Goal: Task Accomplishment & Management: Manage account settings

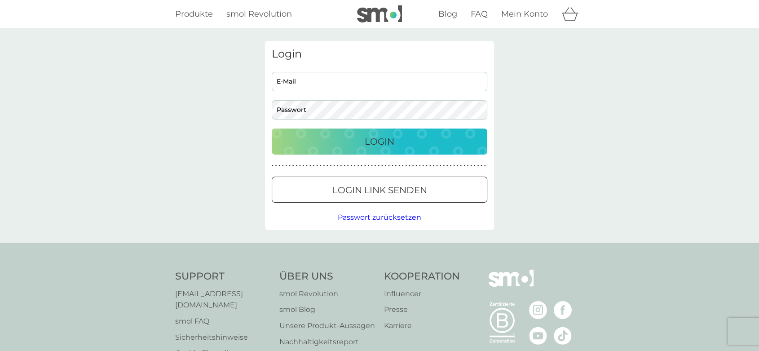
type input "[PERSON_NAME][EMAIL_ADDRESS][DOMAIN_NAME]"
click at [380, 147] on p "Login" at bounding box center [380, 141] width 30 height 14
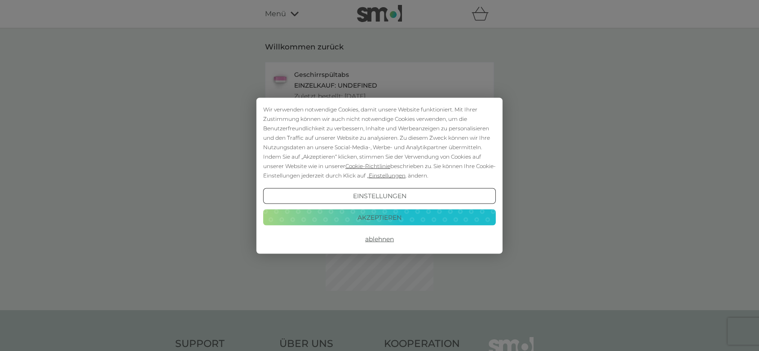
click at [415, 214] on button "Akzeptieren" at bounding box center [379, 217] width 233 height 16
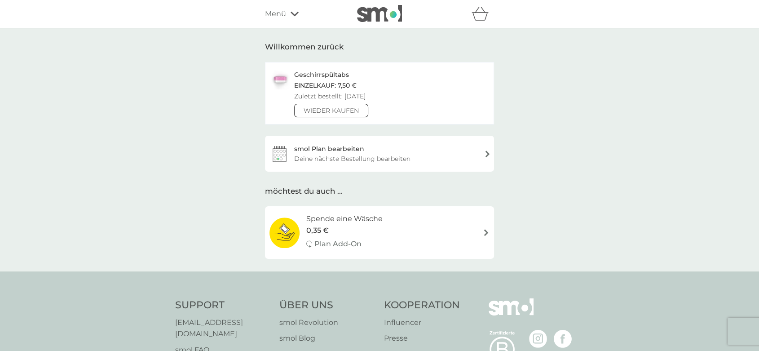
click at [453, 147] on div "smol Plan bearbeiten Deine nächste Bestellung bearbeiten" at bounding box center [379, 154] width 229 height 36
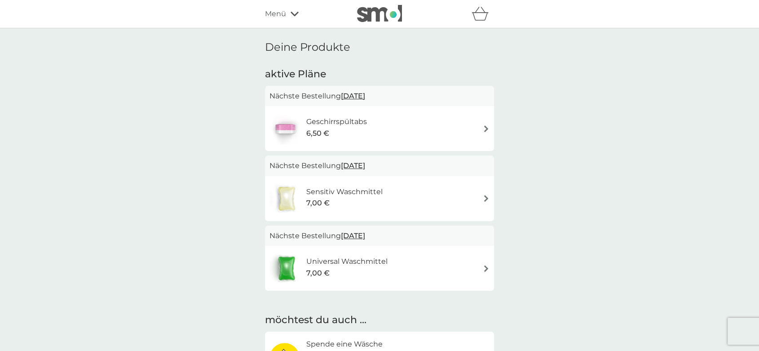
click at [292, 11] on icon at bounding box center [295, 13] width 8 height 5
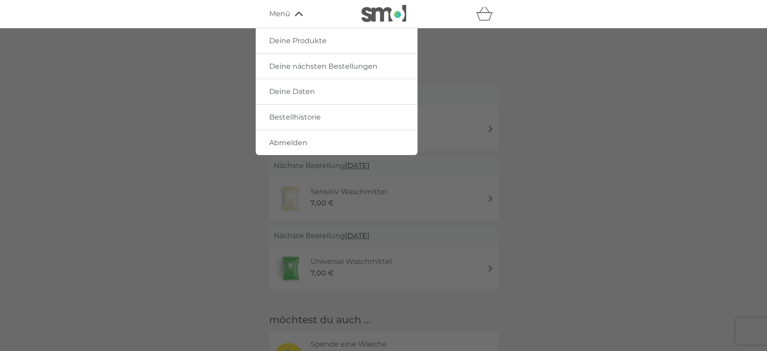
click at [508, 60] on div at bounding box center [383, 203] width 767 height 351
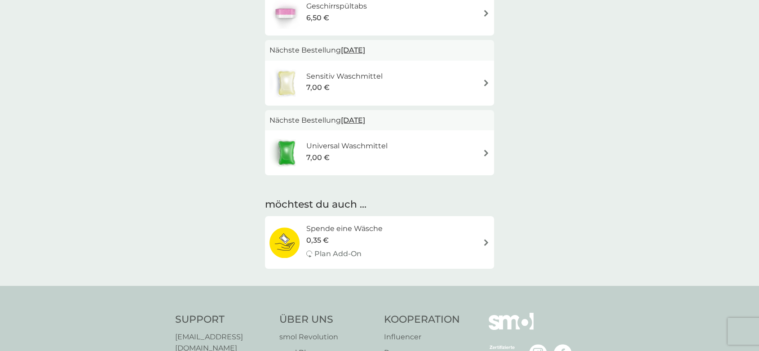
scroll to position [100, 0]
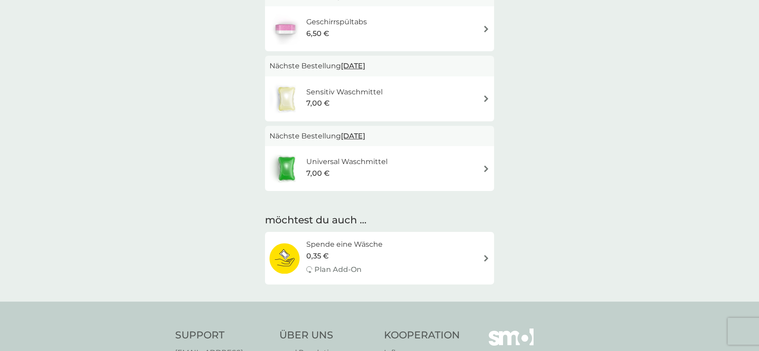
click at [359, 159] on h6 "Universal Waschmittel" at bounding box center [346, 162] width 81 height 12
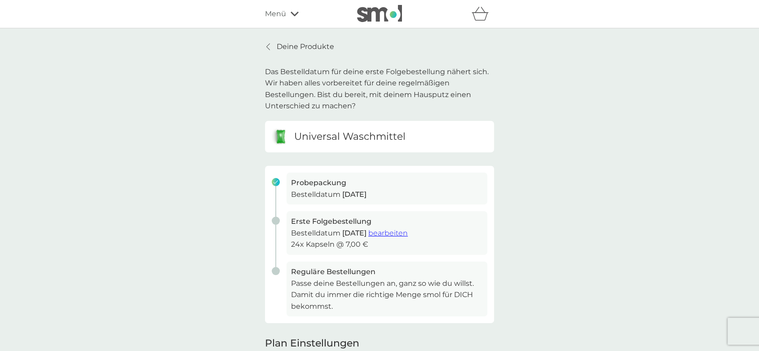
click at [390, 18] on img at bounding box center [379, 13] width 45 height 17
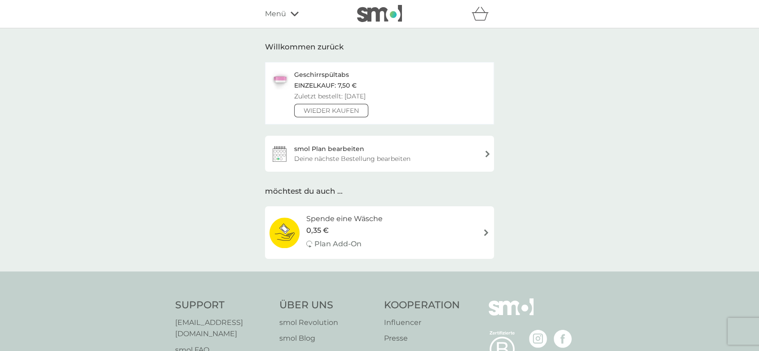
scroll to position [135, 0]
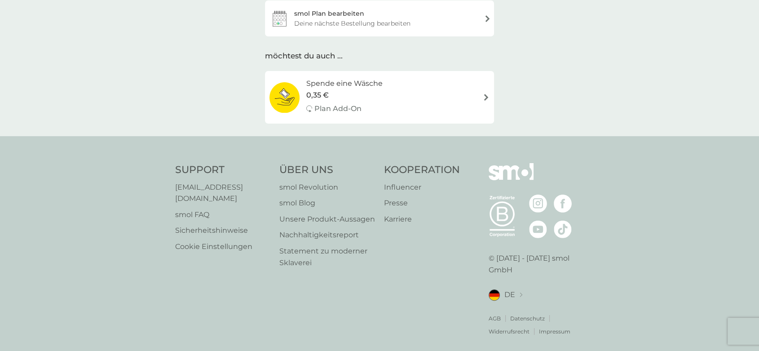
click at [304, 185] on p "smol Revolution" at bounding box center [327, 187] width 96 height 12
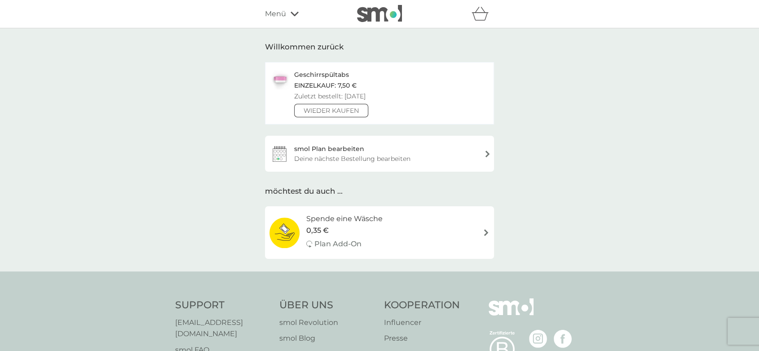
click at [404, 154] on div "Deine nächste Bestellung bearbeiten" at bounding box center [352, 159] width 116 height 10
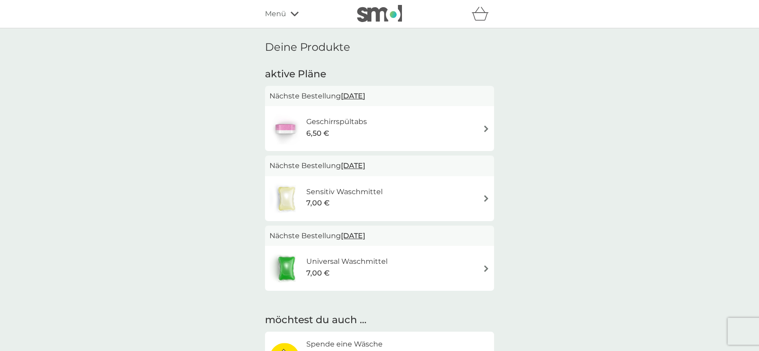
click at [442, 124] on div "Geschirrspültabs 6,50 €" at bounding box center [379, 128] width 220 height 31
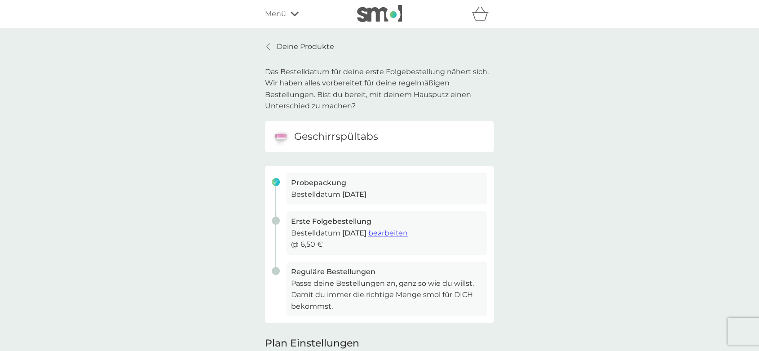
scroll to position [50, 0]
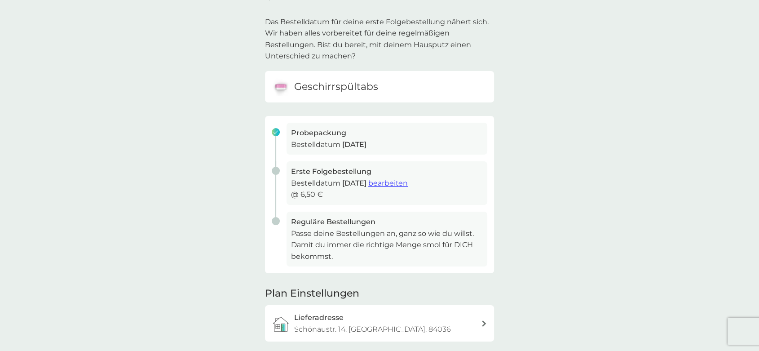
click at [403, 184] on span "bearbeiten" at bounding box center [388, 183] width 40 height 9
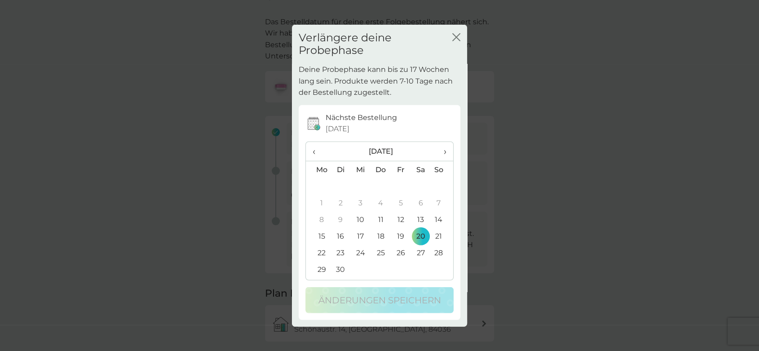
click at [340, 269] on td "30" at bounding box center [341, 269] width 20 height 17
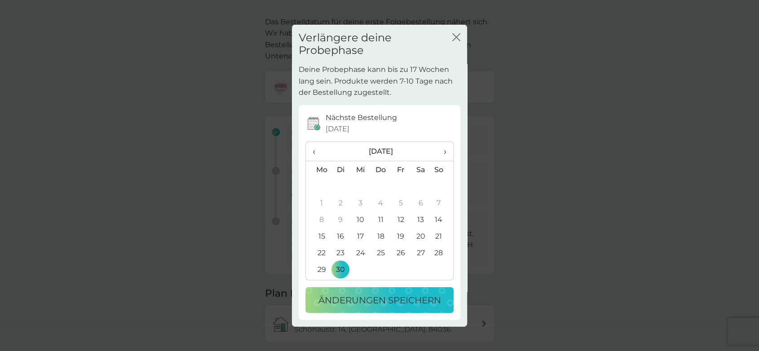
click at [413, 300] on p "Änderungen speichern" at bounding box center [379, 300] width 123 height 14
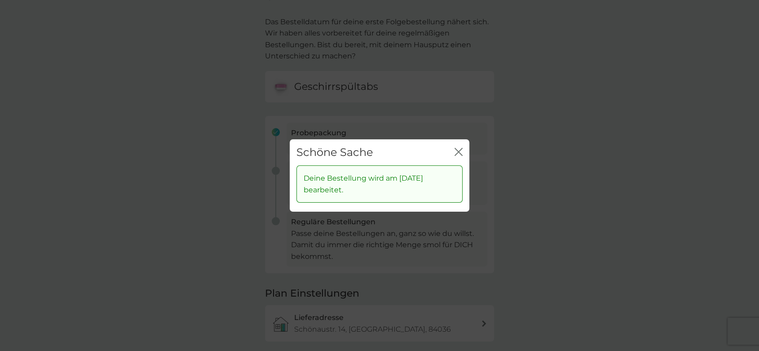
click at [457, 152] on icon "Schließen" at bounding box center [457, 151] width 4 height 7
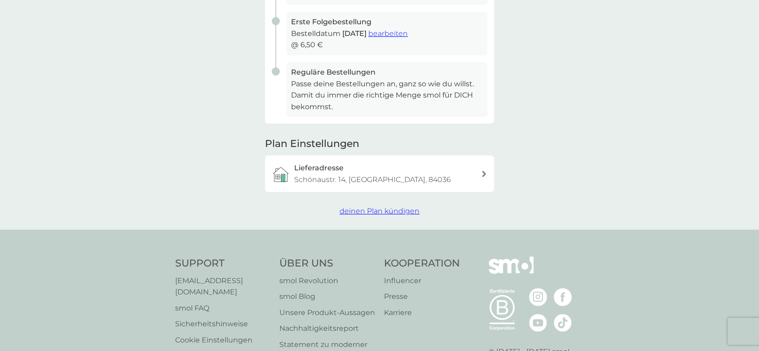
scroll to position [0, 0]
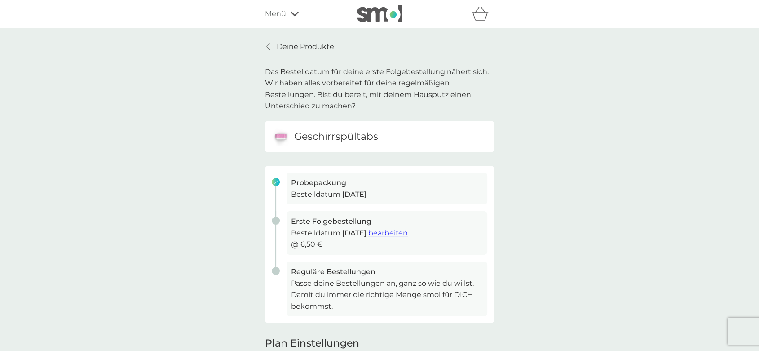
click at [285, 46] on p "Deine Produkte" at bounding box center [305, 47] width 57 height 12
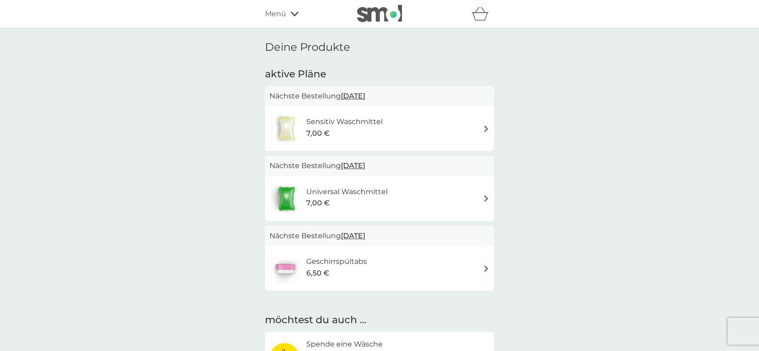
click at [438, 126] on div "Sensitiv Waschmittel 7,00 €" at bounding box center [379, 128] width 220 height 31
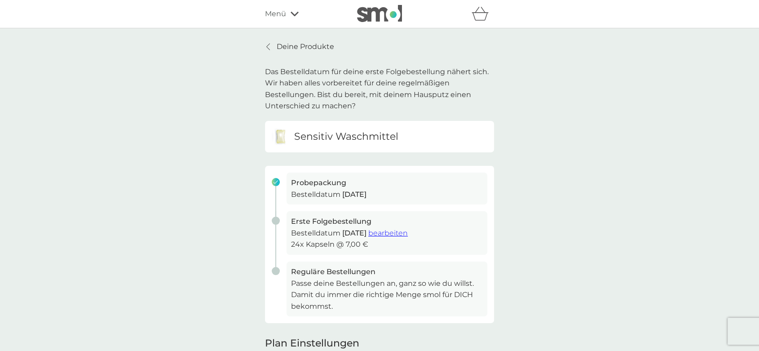
click at [408, 233] on span "bearbeiten" at bounding box center [388, 233] width 40 height 9
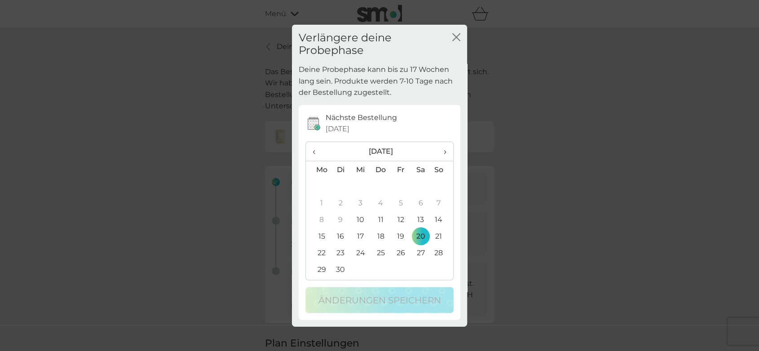
click at [446, 152] on th "›" at bounding box center [442, 151] width 22 height 19
click at [361, 238] on td "22" at bounding box center [361, 236] width 20 height 17
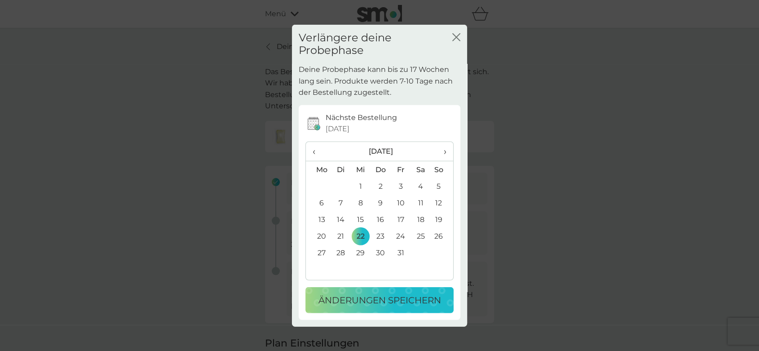
click at [389, 294] on p "Änderungen speichern" at bounding box center [379, 300] width 123 height 14
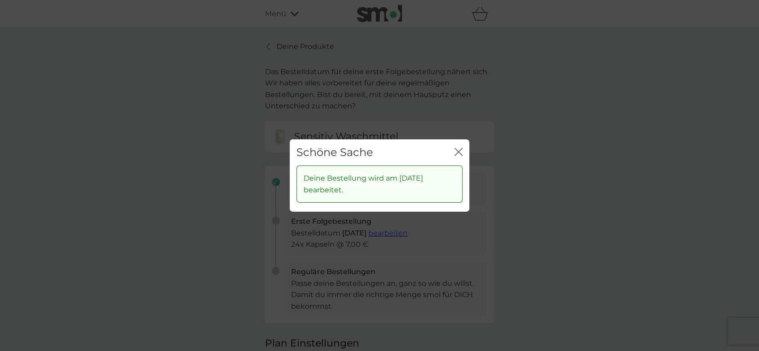
click at [456, 153] on icon "Schließen" at bounding box center [458, 152] width 8 height 8
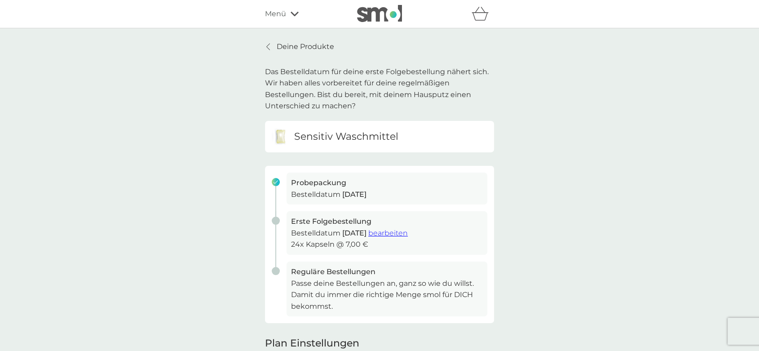
click at [269, 13] on span "Menü" at bounding box center [275, 14] width 21 height 12
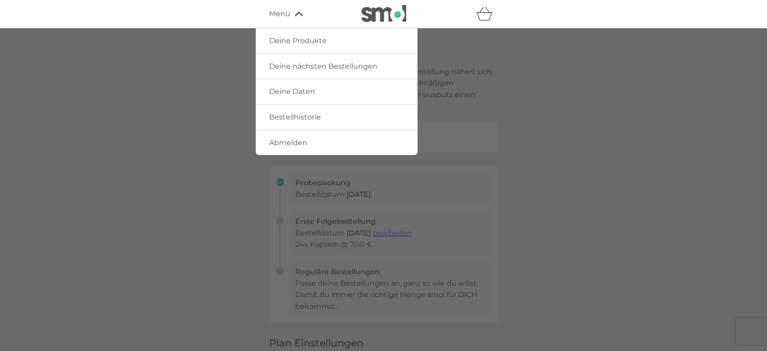
click at [570, 107] on div at bounding box center [383, 203] width 767 height 351
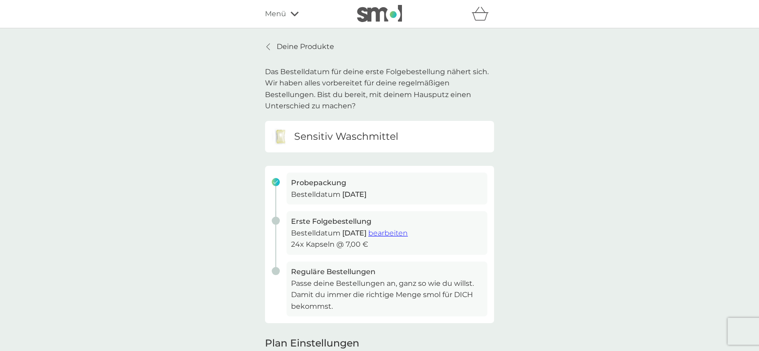
click at [267, 44] on icon at bounding box center [268, 46] width 4 height 7
